Goal: Information Seeking & Learning: Learn about a topic

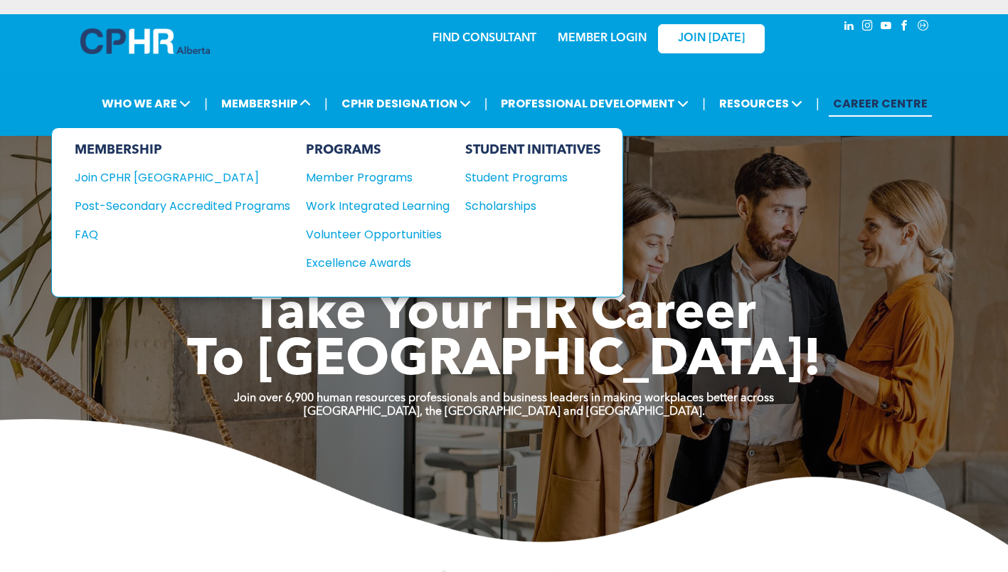
click at [499, 176] on div "Student Programs" at bounding box center [526, 178] width 122 height 18
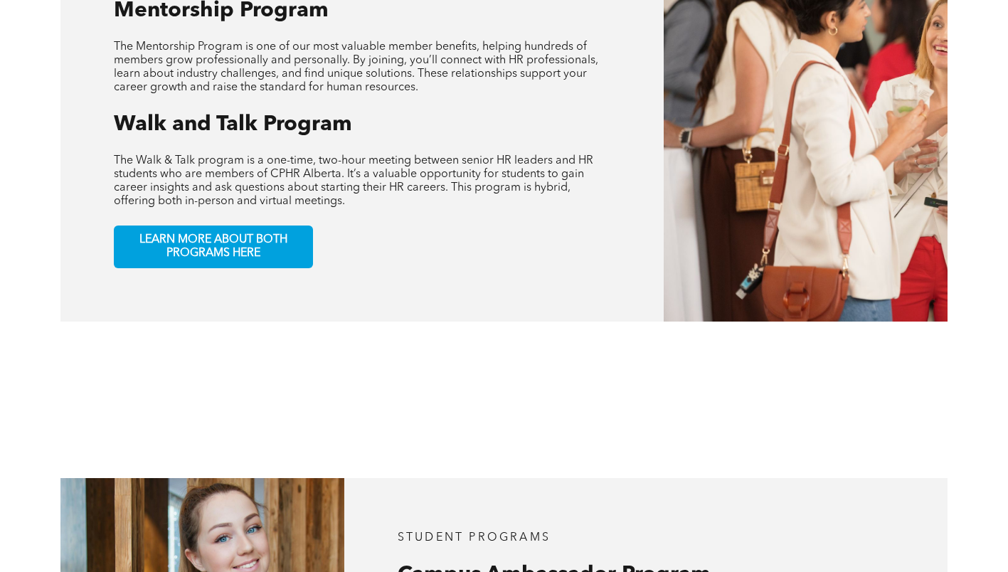
scroll to position [786, 0]
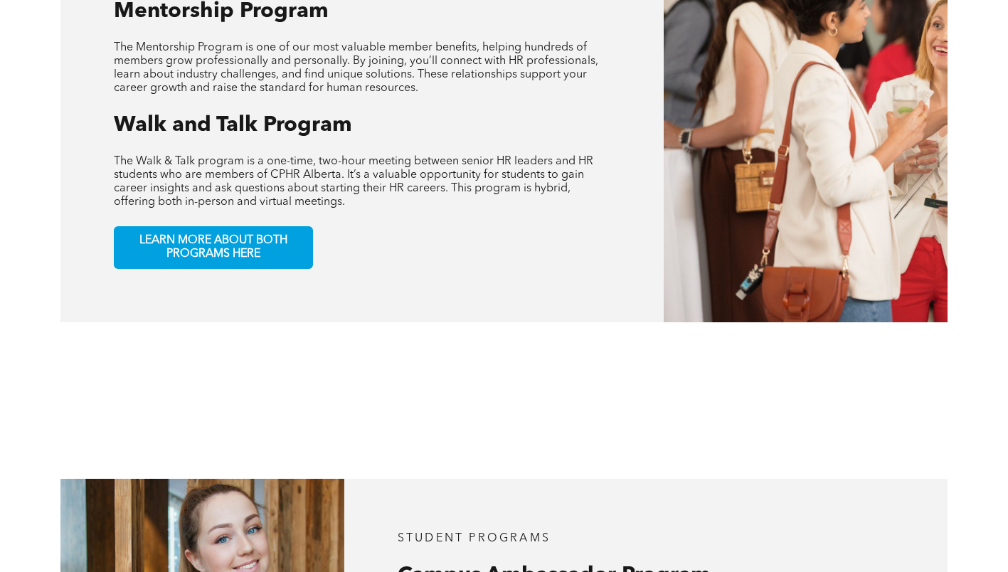
click at [151, 235] on span "LEARN MORE ABOUT BOTH PROGRAMS HERE" at bounding box center [213, 247] width 188 height 27
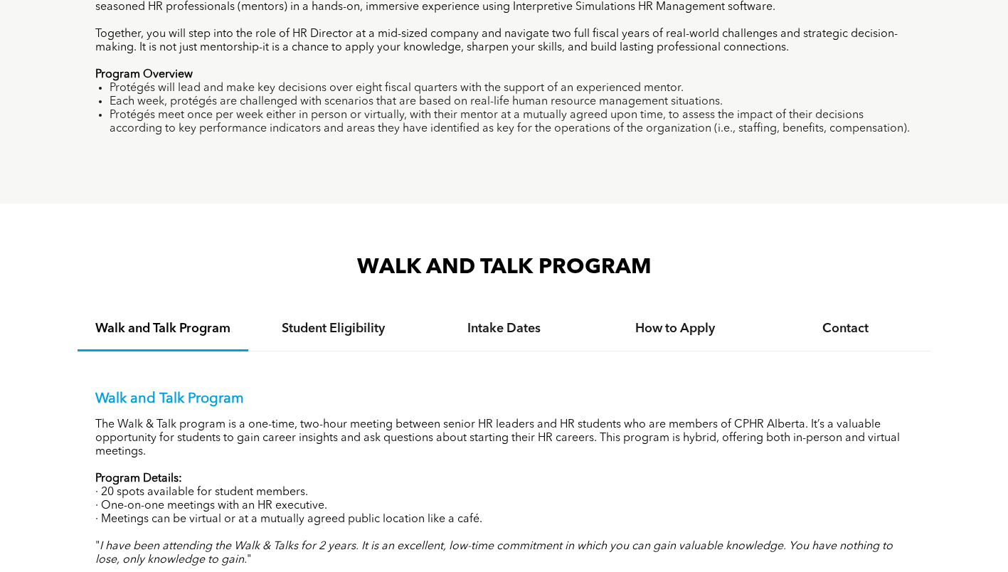
scroll to position [1158, 0]
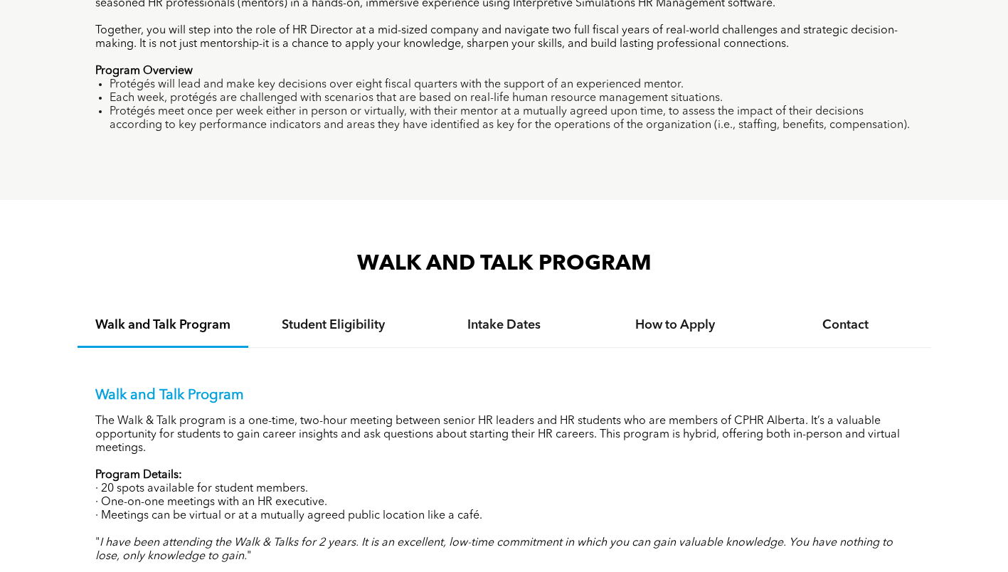
click at [628, 323] on h4 "How to Apply" at bounding box center [674, 325] width 145 height 16
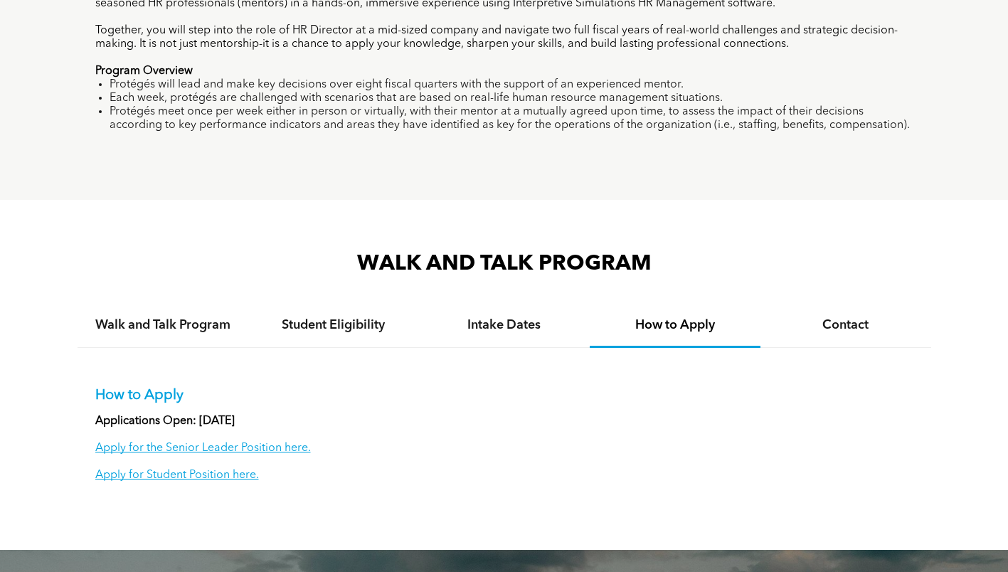
click at [479, 335] on div "Intake Dates" at bounding box center [504, 325] width 171 height 43
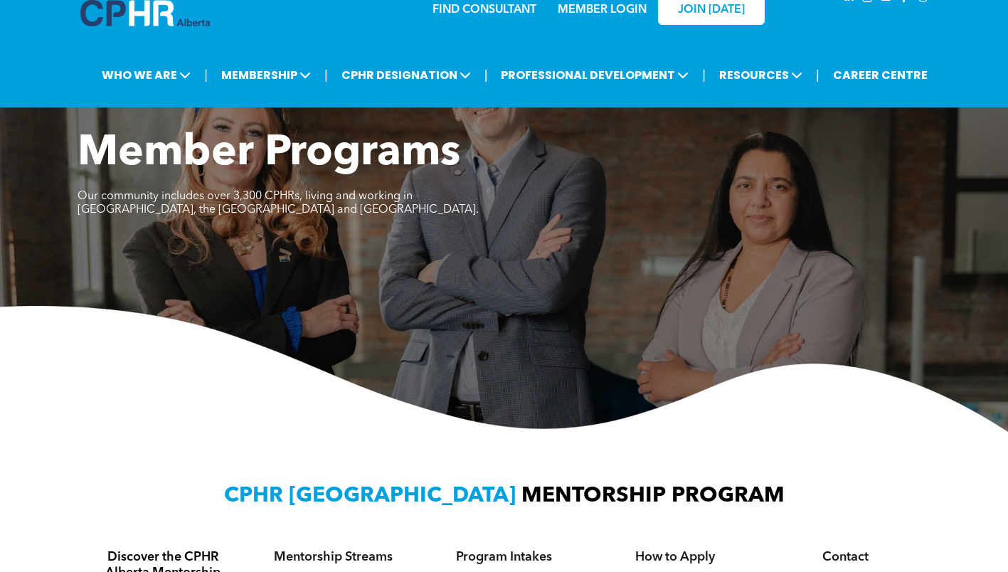
scroll to position [0, 0]
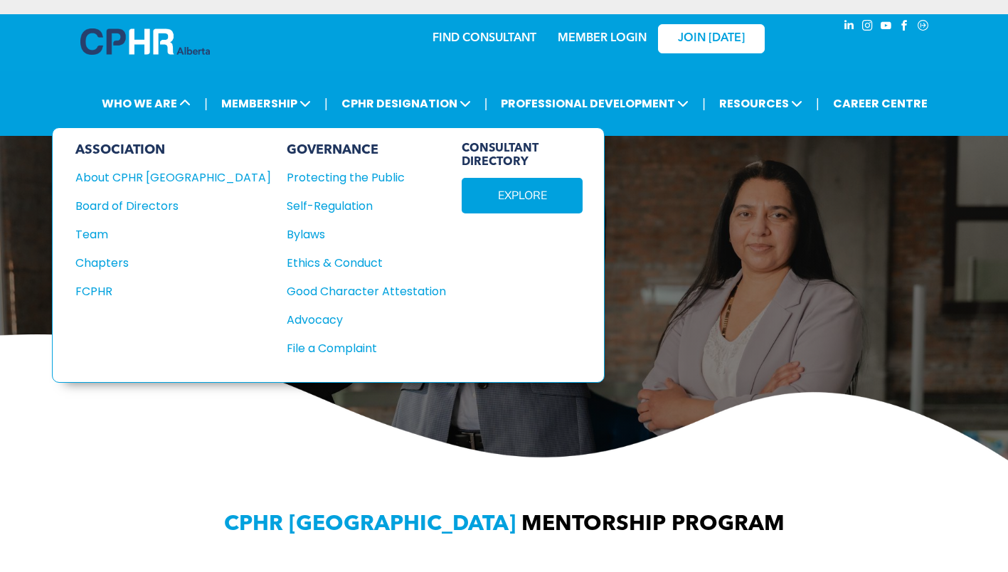
click at [121, 230] on div "Team" at bounding box center [163, 234] width 176 height 18
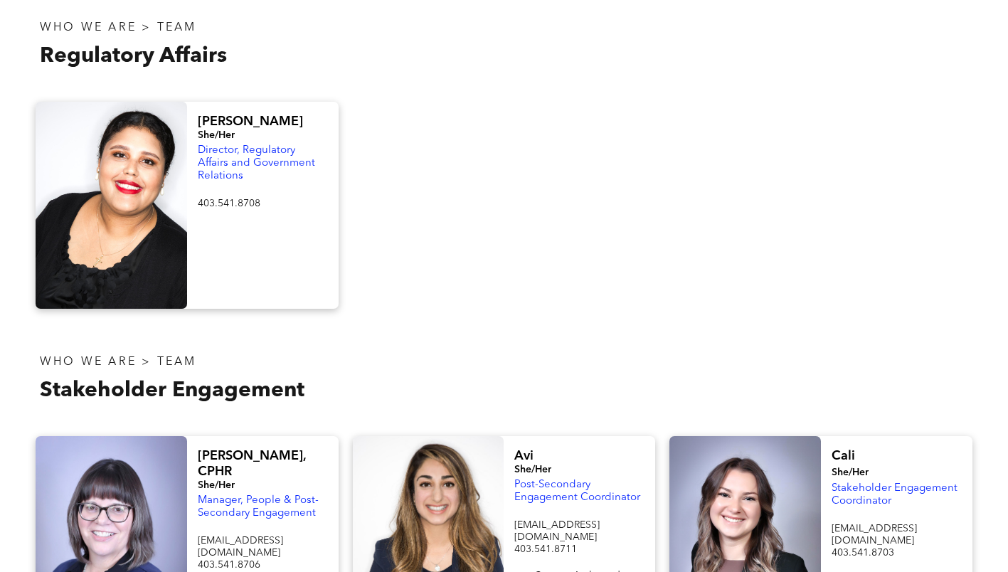
scroll to position [839, 0]
